Goal: Transaction & Acquisition: Obtain resource

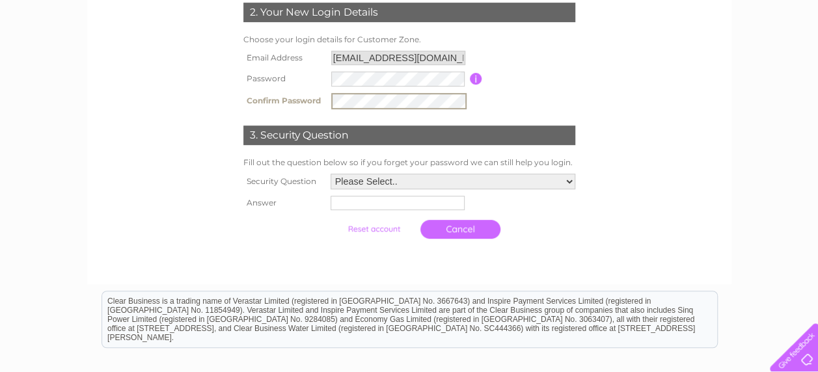
scroll to position [282, 0]
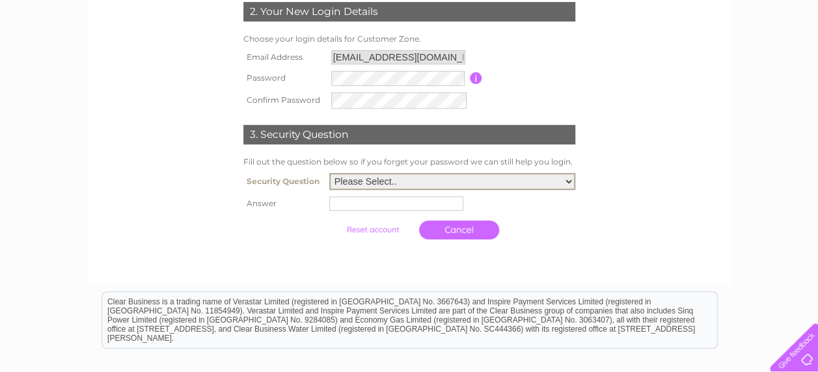
click at [398, 174] on select "Please Select.. In what town or city was your first job? In what town or city d…" at bounding box center [452, 181] width 246 height 17
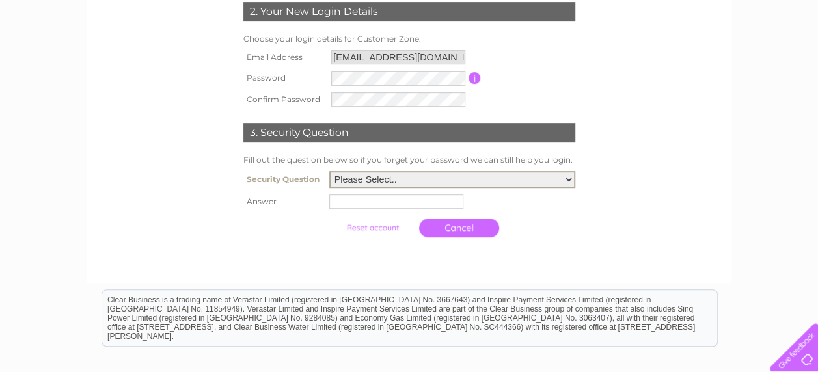
select select "5"
click at [329, 172] on select "Please Select.. In what town or city was your first job? In what town or city d…" at bounding box center [452, 179] width 246 height 17
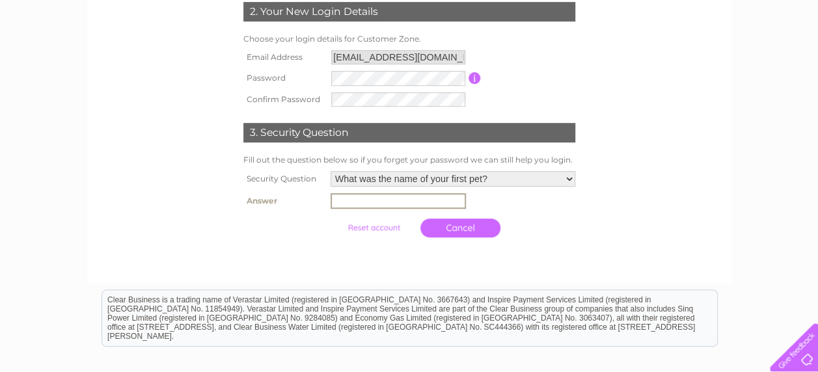
click at [400, 202] on input "text" at bounding box center [397, 201] width 135 height 16
type input "[PERSON_NAME]"
click at [397, 241] on td "Cancel" at bounding box center [452, 227] width 251 height 32
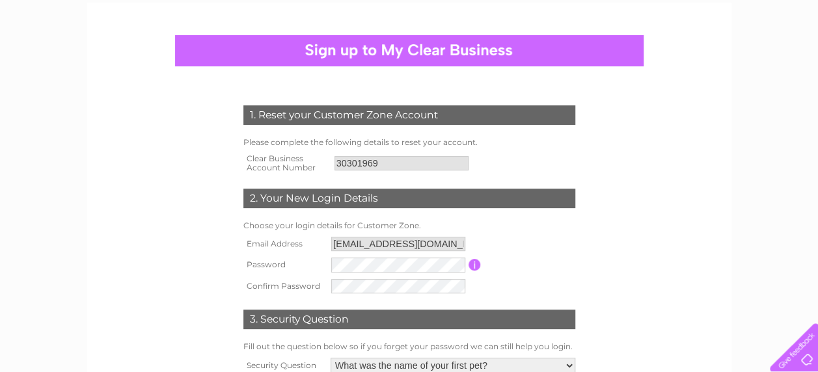
scroll to position [94, 0]
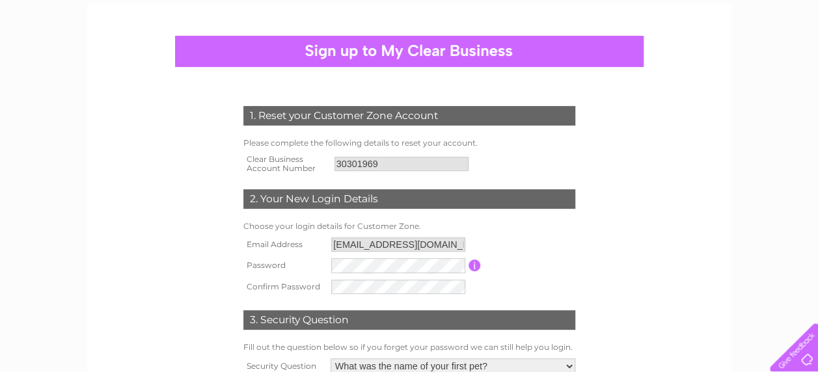
click at [441, 51] on div at bounding box center [409, 51] width 468 height 31
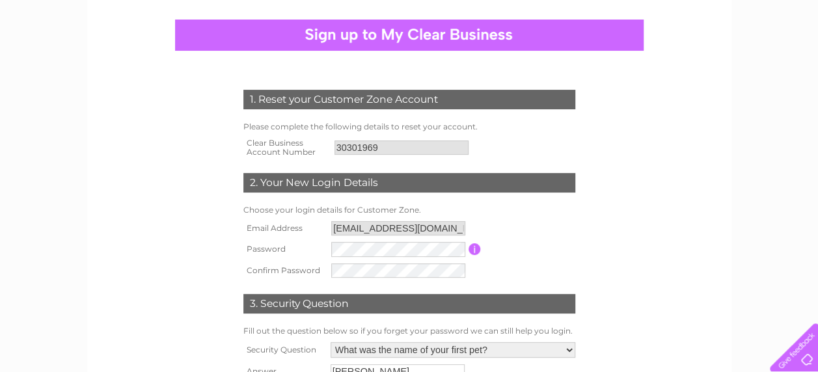
scroll to position [187, 0]
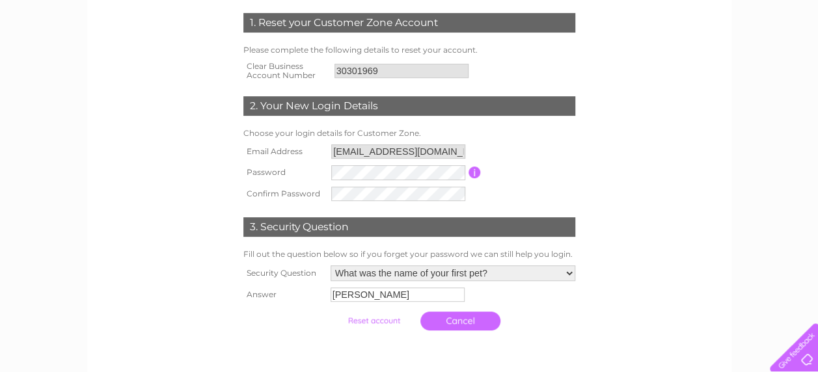
click at [392, 316] on input "submit" at bounding box center [374, 321] width 80 height 18
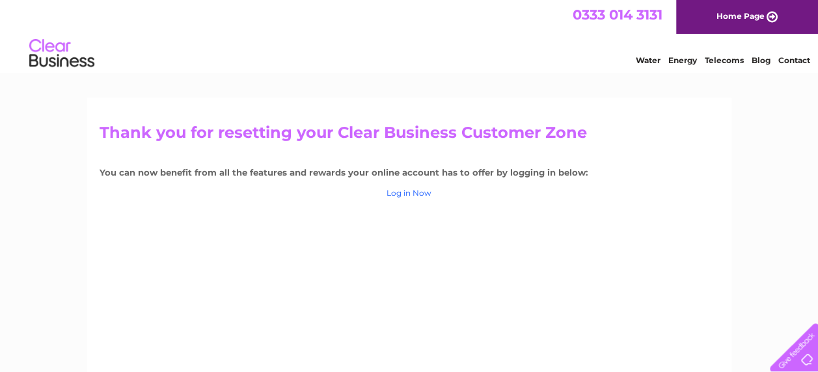
click at [416, 194] on link "Log in Now" at bounding box center [408, 193] width 45 height 10
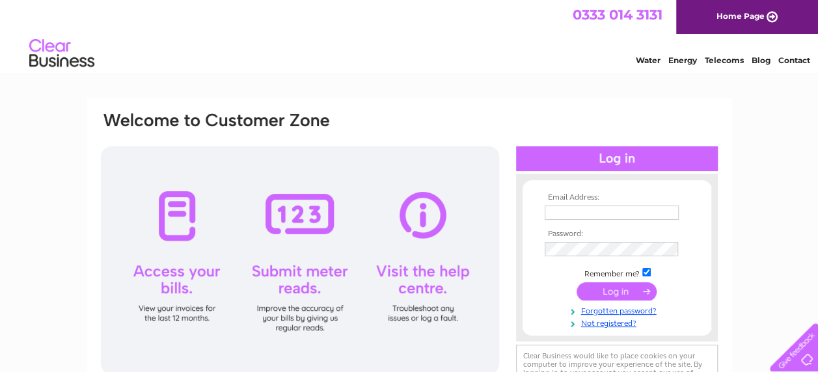
type input "huma134@hotmail.com"
click at [604, 292] on input "submit" at bounding box center [616, 291] width 80 height 18
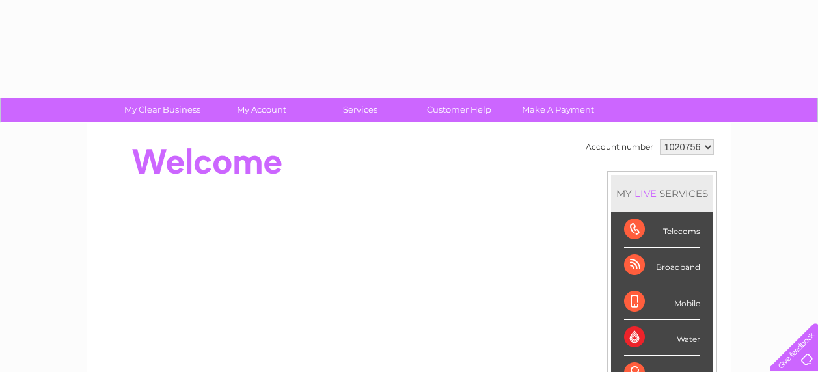
click at [617, 291] on li "Mobile" at bounding box center [662, 302] width 102 height 36
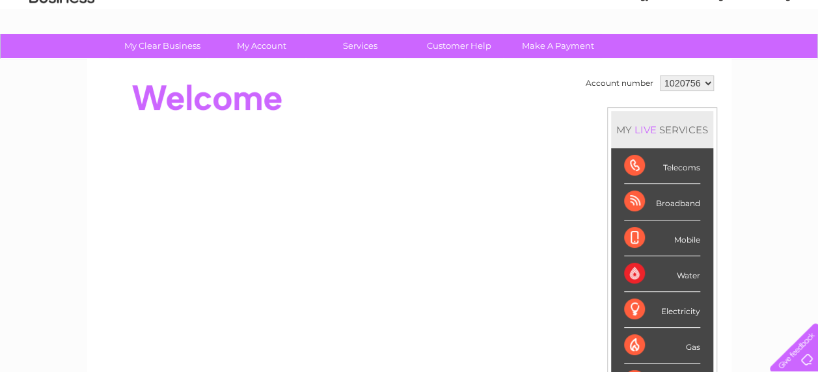
scroll to position [62, 0]
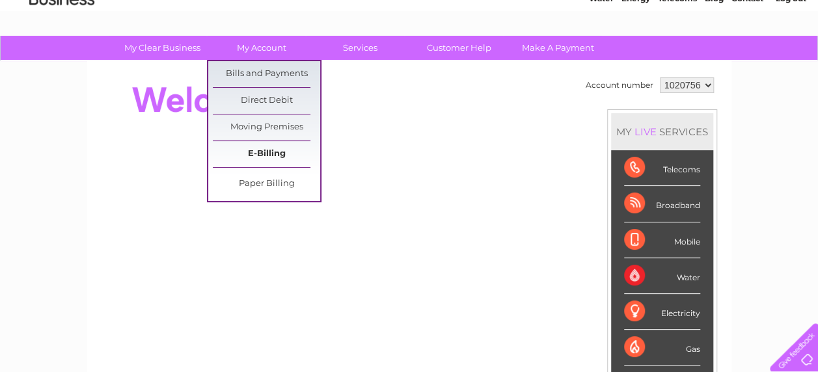
click at [268, 142] on link "E-Billing" at bounding box center [266, 154] width 107 height 26
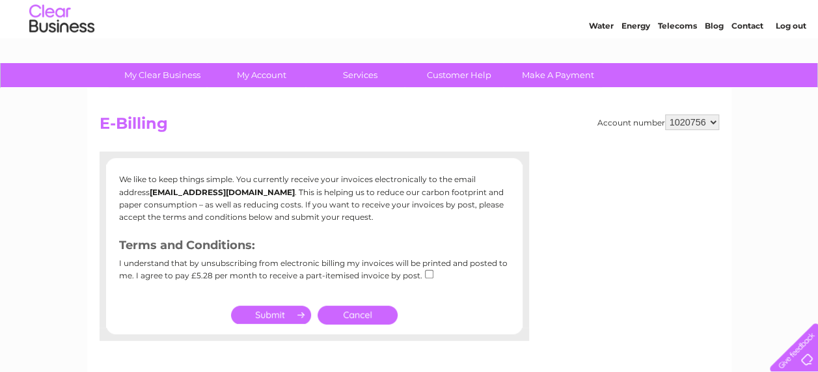
scroll to position [38, 0]
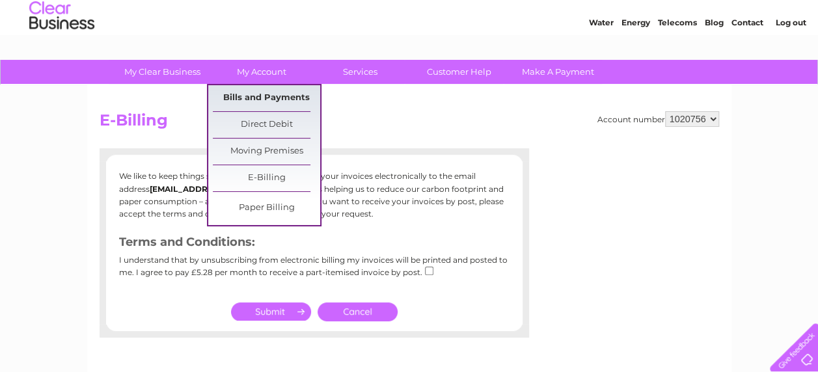
click at [273, 100] on link "Bills and Payments" at bounding box center [266, 98] width 107 height 26
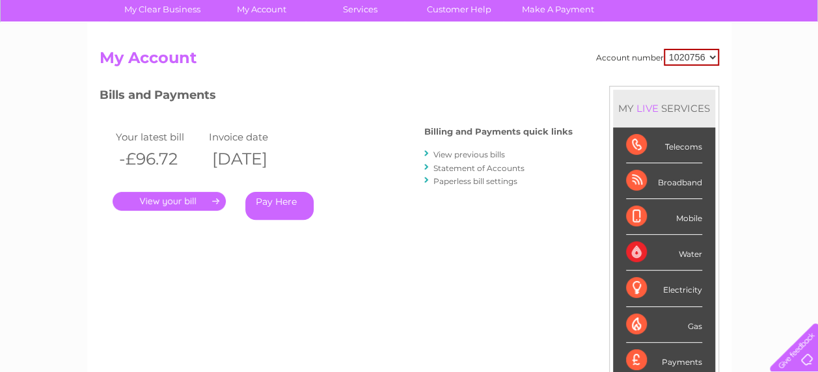
scroll to position [100, 0]
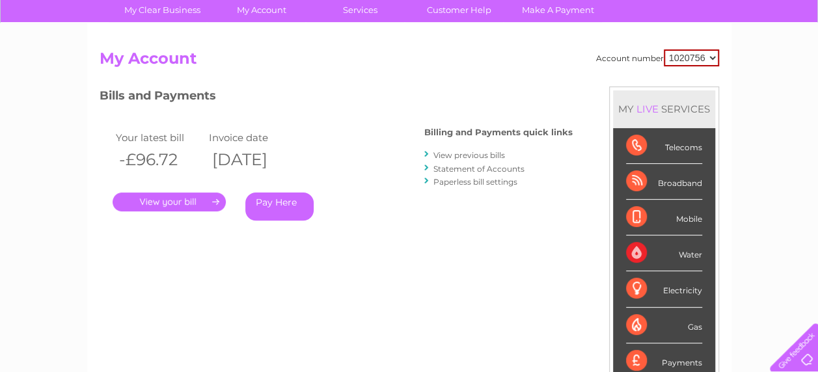
click at [195, 196] on link "." at bounding box center [169, 202] width 113 height 19
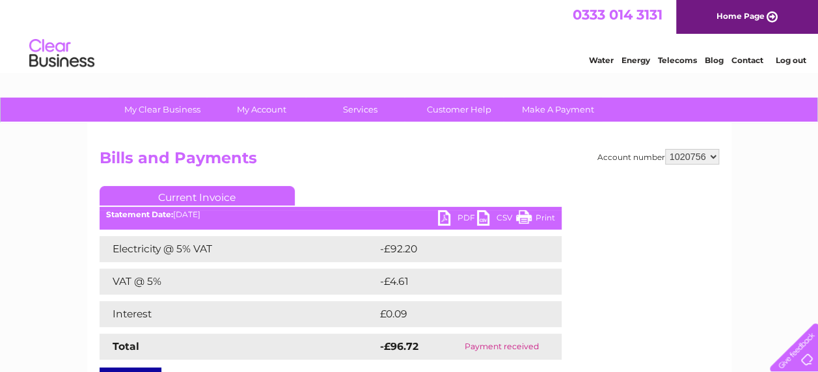
scroll to position [101, 0]
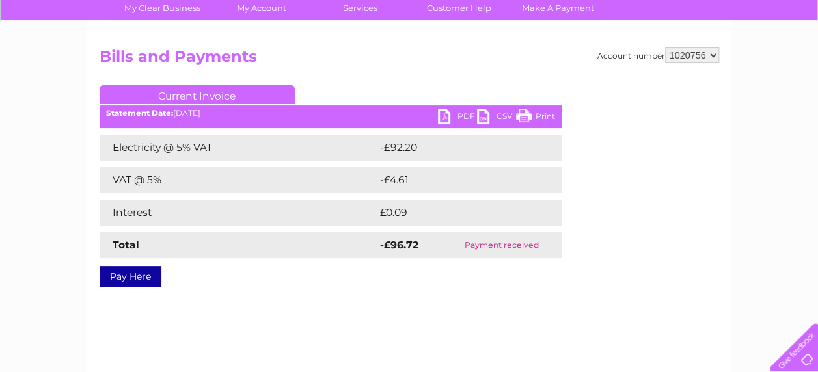
click at [477, 124] on link "CSV" at bounding box center [496, 118] width 39 height 19
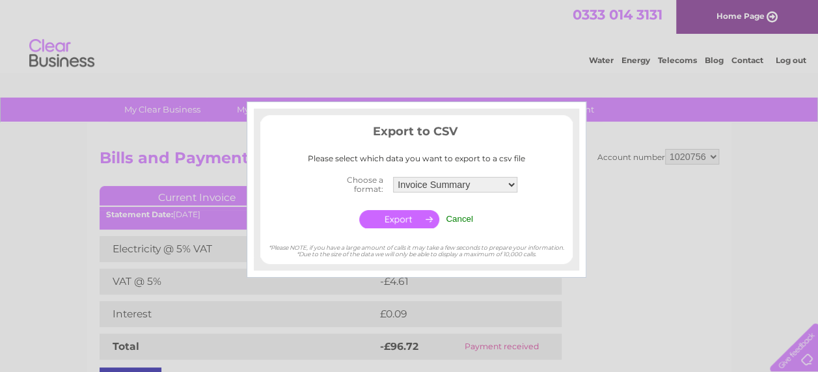
click at [453, 224] on td "Cancel" at bounding box center [459, 219] width 34 height 25
click at [464, 219] on input "Cancel" at bounding box center [459, 219] width 27 height 10
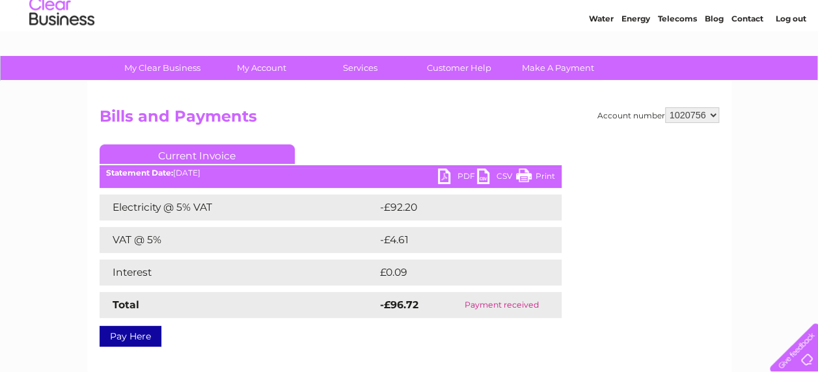
scroll to position [94, 0]
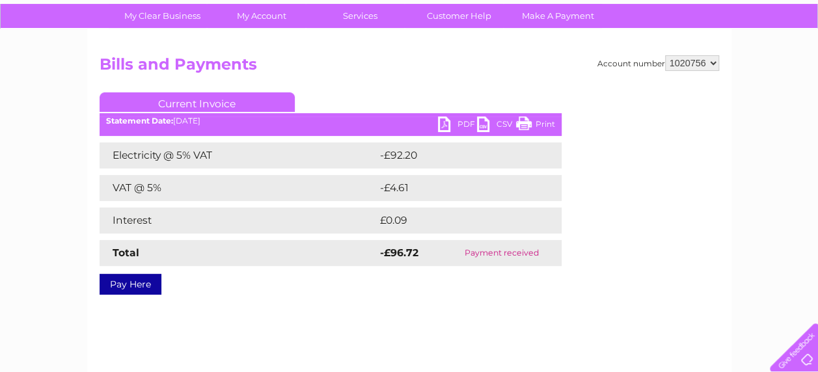
click at [450, 127] on link "PDF" at bounding box center [457, 125] width 39 height 19
